Goal: Book appointment/travel/reservation

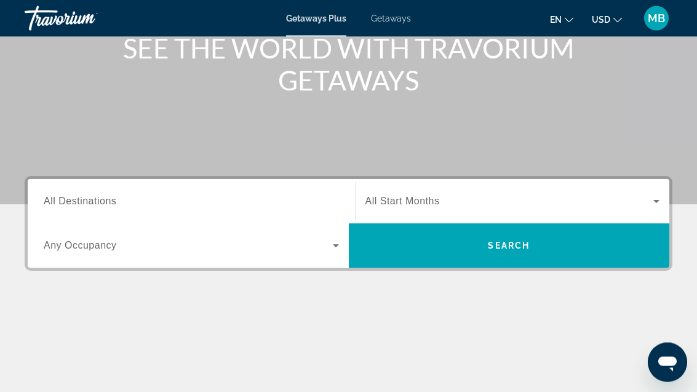
scroll to position [165, 0]
click at [117, 206] on input "Destination All Destinations" at bounding box center [191, 201] width 295 height 15
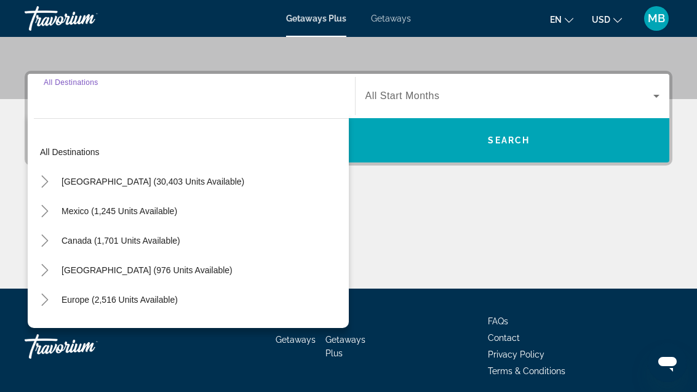
scroll to position [278, 0]
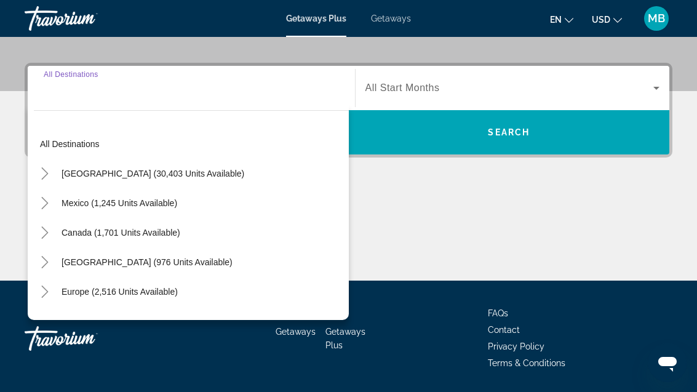
click at [51, 292] on mat-icon "Toggle Europe (2,516 units available)" at bounding box center [45, 292] width 22 height 22
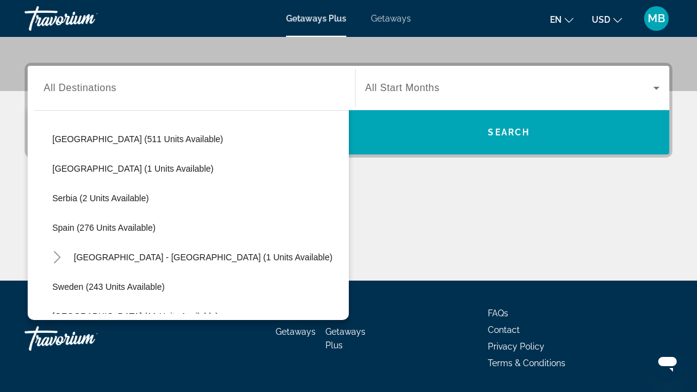
scroll to position [478, 0]
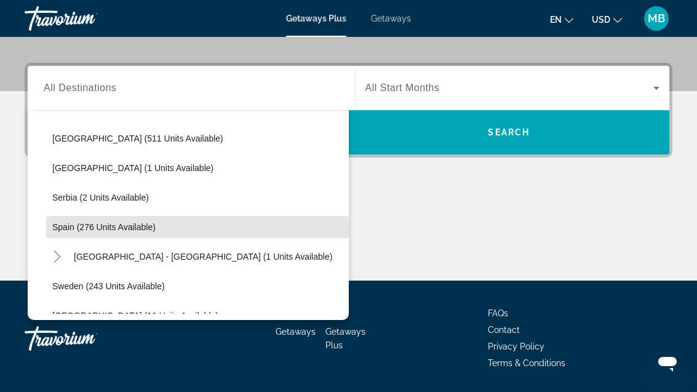
click at [110, 232] on span "Search widget" at bounding box center [197, 227] width 303 height 30
type input "**********"
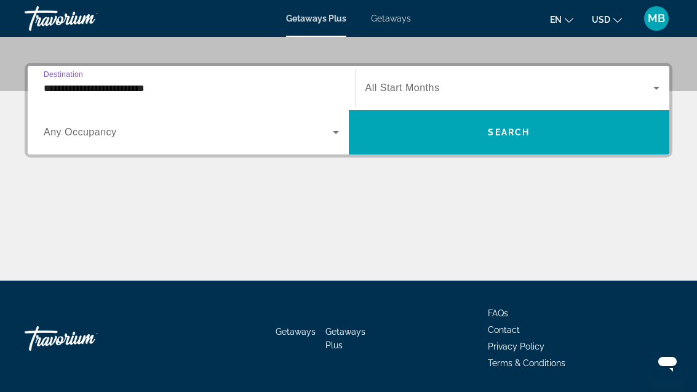
click at [484, 94] on span "Search widget" at bounding box center [510, 88] width 289 height 15
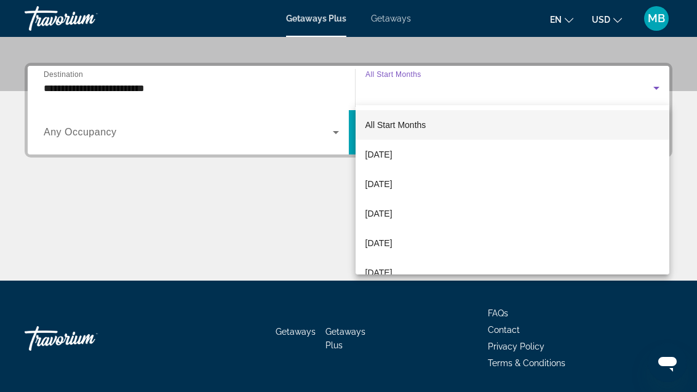
click at [393, 241] on span "[DATE]" at bounding box center [379, 243] width 27 height 15
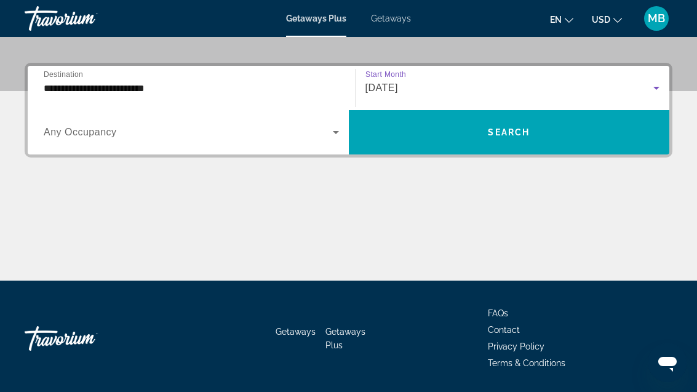
click at [297, 138] on span "Search widget" at bounding box center [188, 132] width 289 height 15
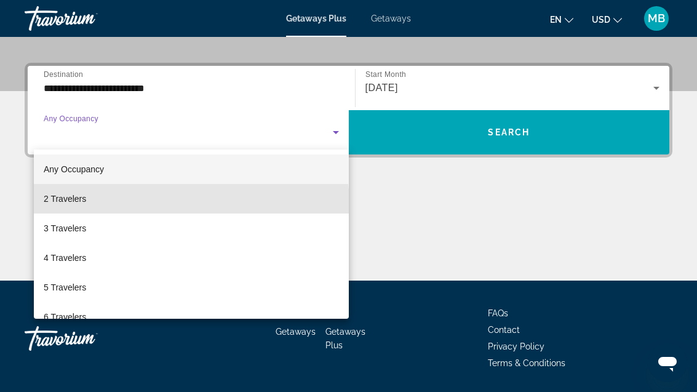
click at [93, 206] on mat-option "2 Travelers" at bounding box center [191, 199] width 315 height 30
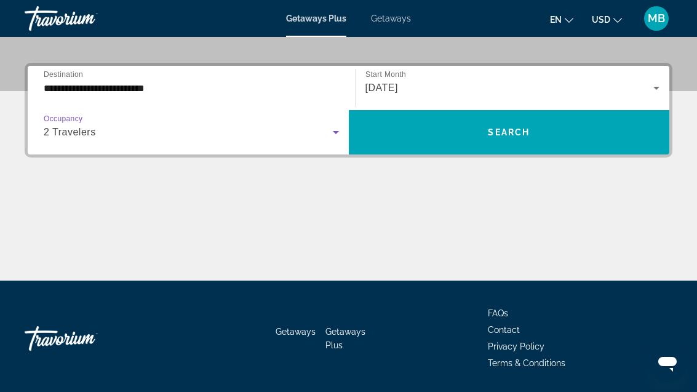
click at [468, 143] on span "Search widget" at bounding box center [509, 133] width 321 height 30
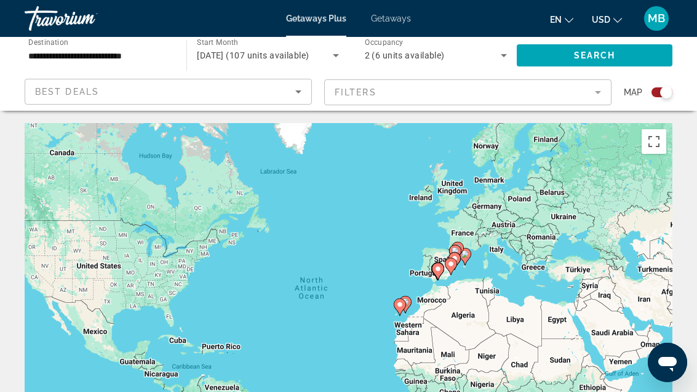
click at [454, 257] on gmp-advanced-marker "Main content" at bounding box center [451, 266] width 12 height 18
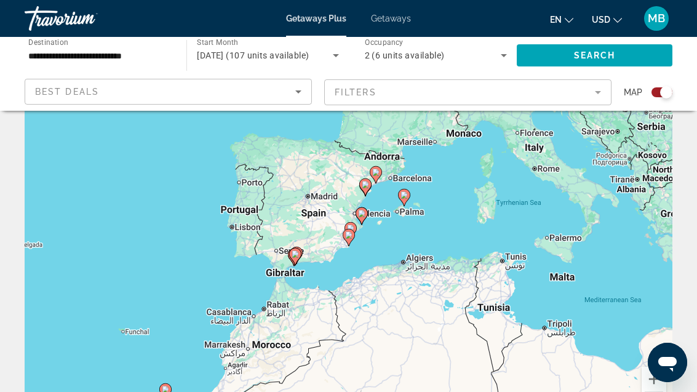
click at [374, 254] on div "To navigate, press the arrow keys. To activate drag with keyboard, press Alt + …" at bounding box center [349, 246] width 648 height 369
type input "**********"
click at [350, 228] on image "Main content" at bounding box center [350, 228] width 7 height 7
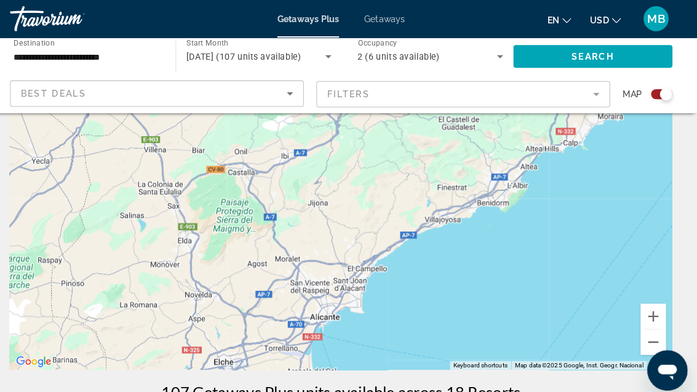
scroll to position [131, 0]
click at [642, 327] on button "Zoom out" at bounding box center [654, 334] width 25 height 25
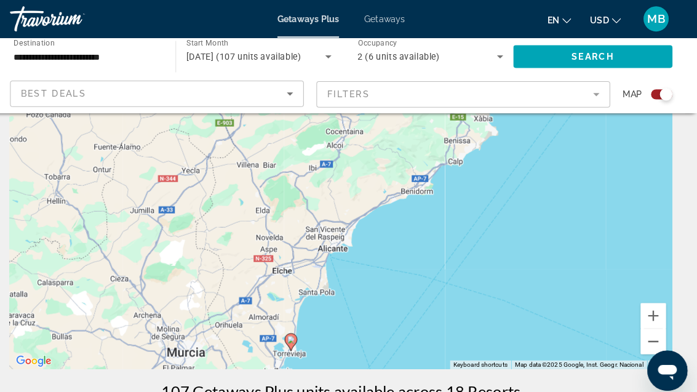
click at [642, 340] on button "Zoom out" at bounding box center [654, 334] width 25 height 25
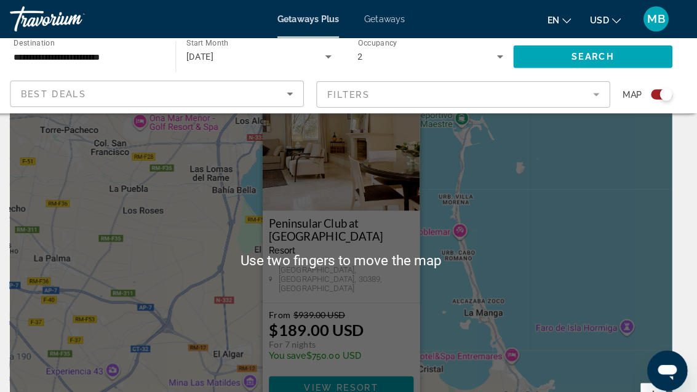
scroll to position [55, 0]
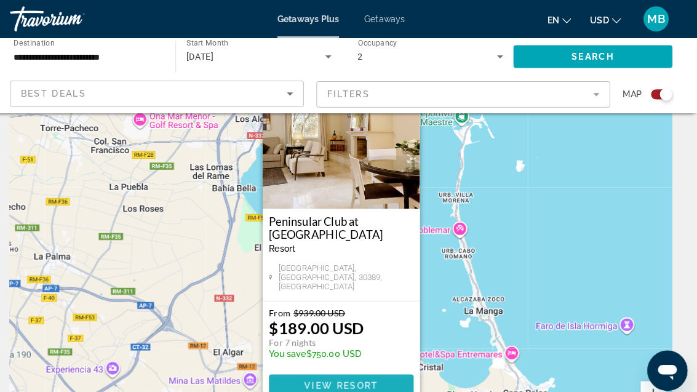
click at [342, 371] on span "Main content" at bounding box center [349, 378] width 142 height 30
